Goal: Transaction & Acquisition: Purchase product/service

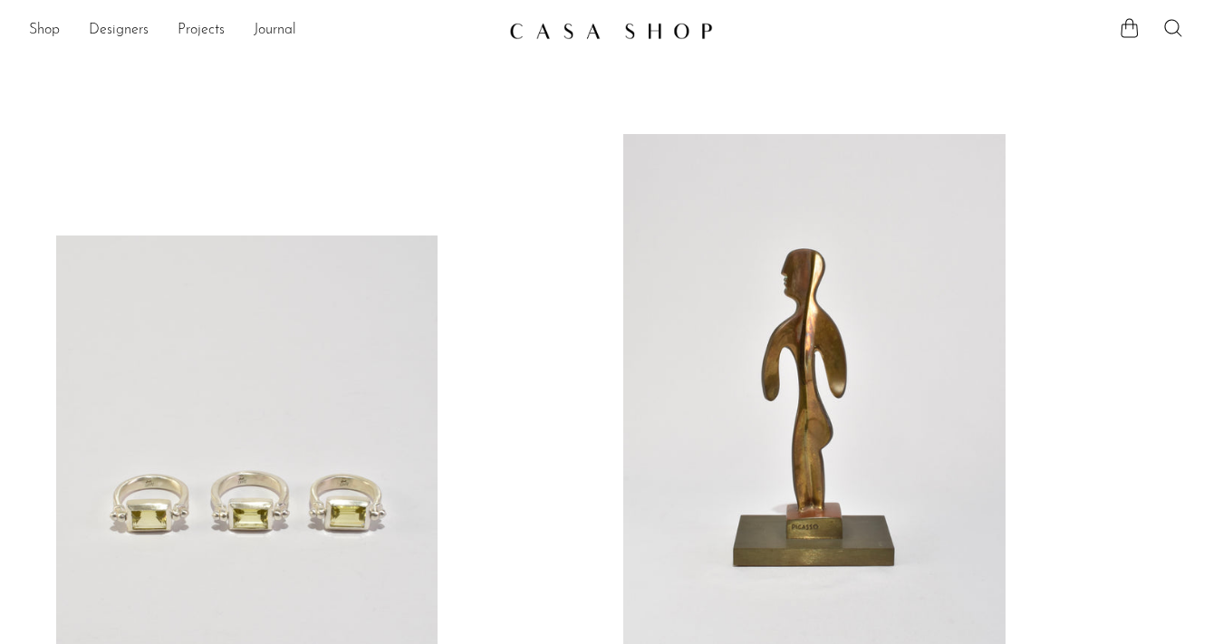
click at [1161, 34] on ul at bounding box center [1151, 30] width 65 height 27
click at [1171, 24] on icon at bounding box center [1173, 28] width 22 height 22
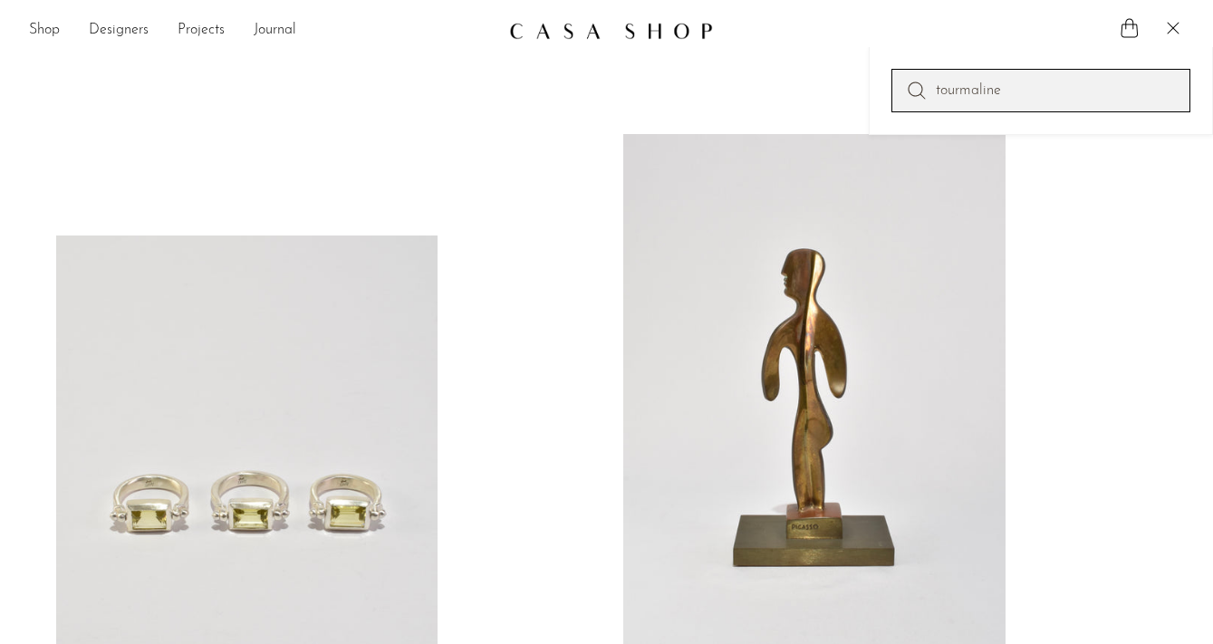
type input "tourmaline"
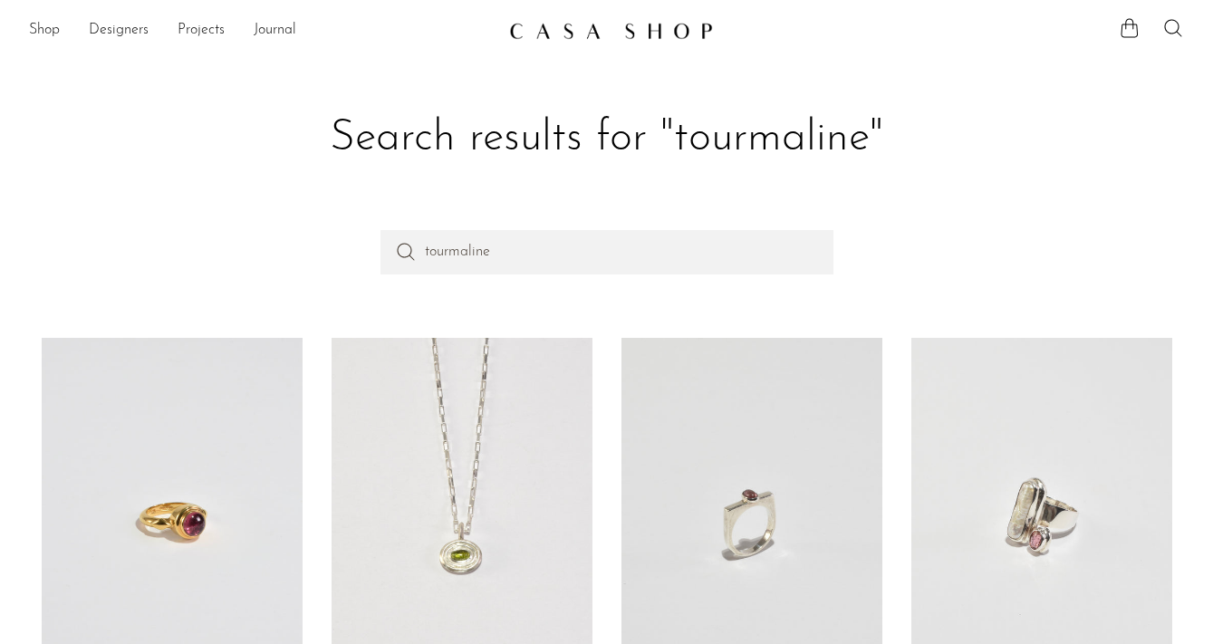
click at [506, 472] on link at bounding box center [461, 519] width 261 height 362
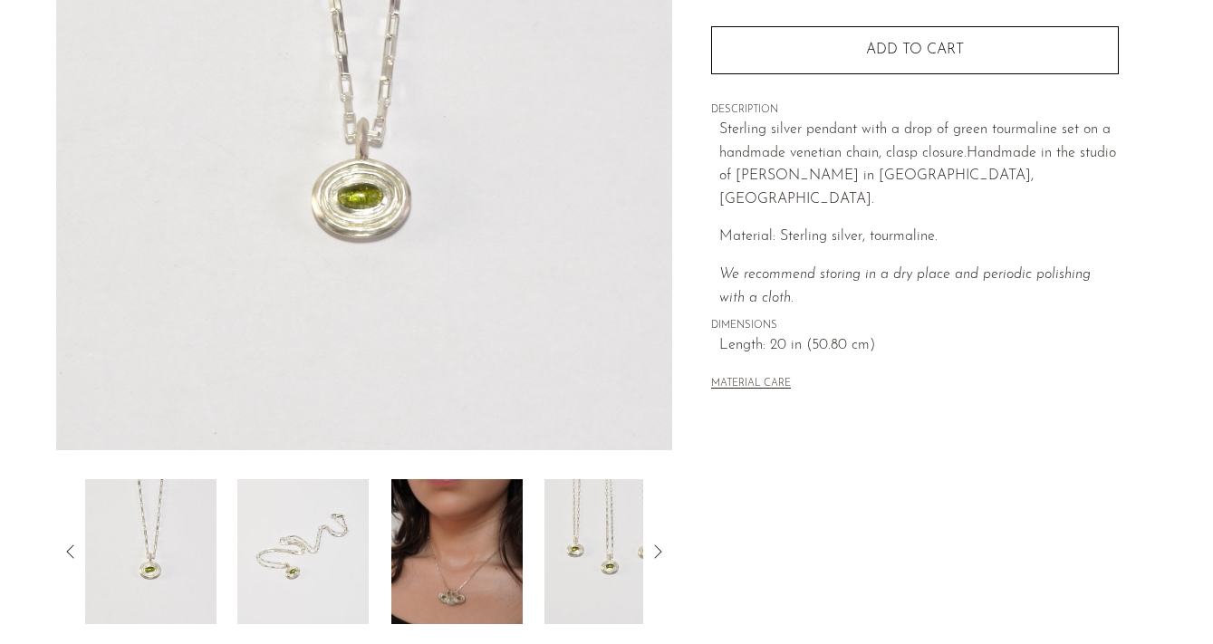
scroll to position [310, 0]
